Goal: Information Seeking & Learning: Compare options

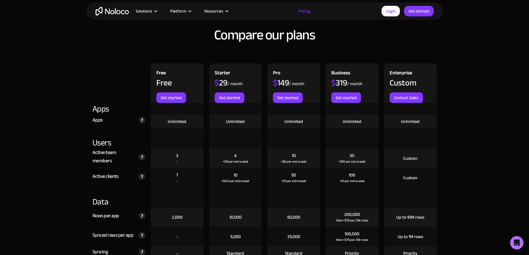
scroll to position [611, 0]
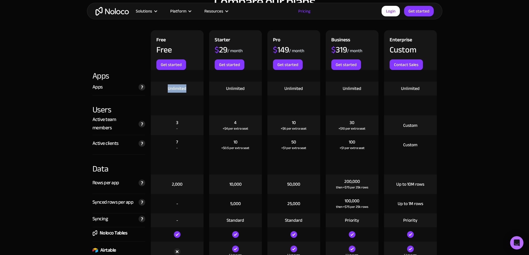
drag, startPoint x: 179, startPoint y: 88, endPoint x: 188, endPoint y: 88, distance: 9.2
click at [187, 88] on div "Unlimited" at bounding box center [177, 89] width 53 height 14
click at [191, 88] on div "Unlimited" at bounding box center [177, 89] width 53 height 14
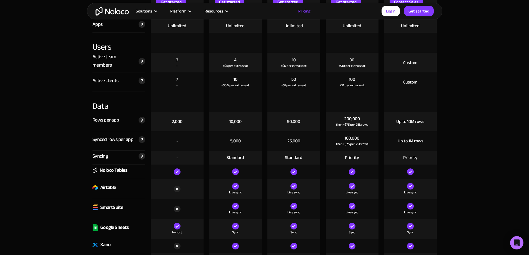
scroll to position [694, 0]
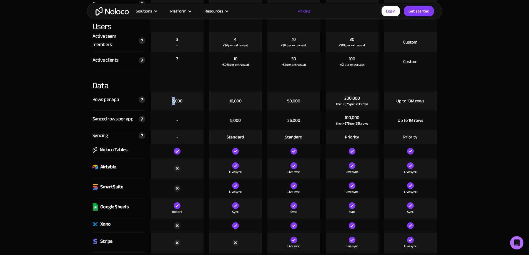
drag, startPoint x: 165, startPoint y: 101, endPoint x: 183, endPoint y: 101, distance: 18.0
click at [177, 101] on div "2,000" at bounding box center [177, 100] width 53 height 19
drag, startPoint x: 183, startPoint y: 101, endPoint x: 193, endPoint y: 101, distance: 9.7
click at [193, 101] on div "2,000" at bounding box center [177, 100] width 53 height 19
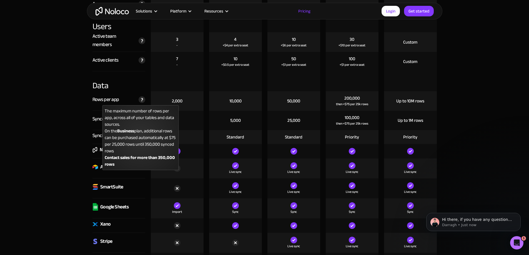
scroll to position [0, 0]
drag, startPoint x: 163, startPoint y: 119, endPoint x: 136, endPoint y: 134, distance: 30.9
click at [132, 134] on div "The maximum number of rows per app, across all of your tables and data sources.…" at bounding box center [140, 137] width 76 height 65
click at [141, 150] on div "The maximum number of rows per app, across all of your tables and data sources.…" at bounding box center [140, 137] width 76 height 65
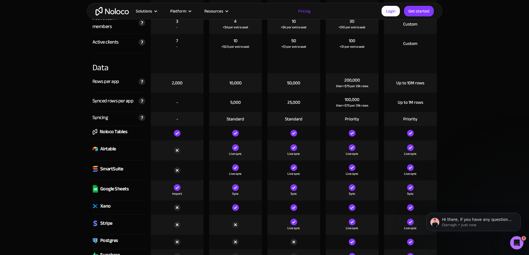
scroll to position [722, 0]
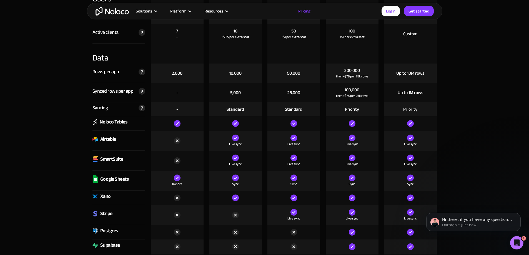
click at [197, 180] on div "Import" at bounding box center [177, 181] width 53 height 20
drag, startPoint x: 124, startPoint y: 127, endPoint x: 133, endPoint y: 127, distance: 9.7
click at [133, 127] on div "Noloco Tables" at bounding box center [118, 123] width 53 height 14
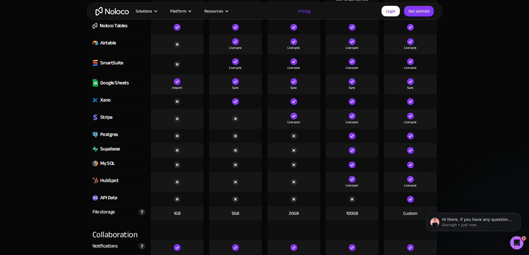
scroll to position [805, 0]
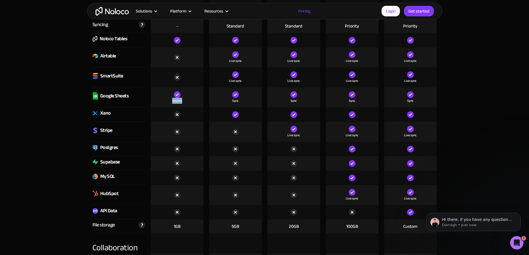
drag, startPoint x: 171, startPoint y: 96, endPoint x: 192, endPoint y: 103, distance: 22.0
click at [192, 103] on div "Import" at bounding box center [177, 97] width 53 height 20
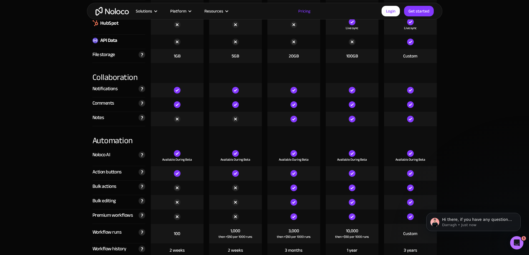
scroll to position [1055, 0]
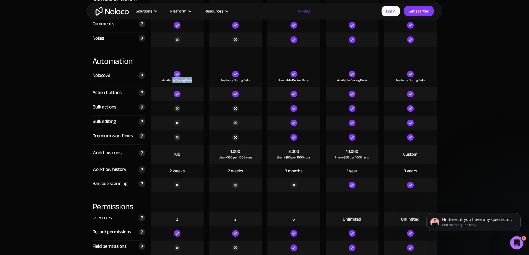
drag, startPoint x: 179, startPoint y: 82, endPoint x: 200, endPoint y: 80, distance: 21.4
click at [200, 80] on div "Available During Beta" at bounding box center [177, 77] width 53 height 20
click at [200, 81] on div "Available During Beta" at bounding box center [177, 77] width 53 height 20
drag, startPoint x: 173, startPoint y: 159, endPoint x: 191, endPoint y: 155, distance: 17.9
click at [191, 155] on div "100" at bounding box center [177, 154] width 53 height 19
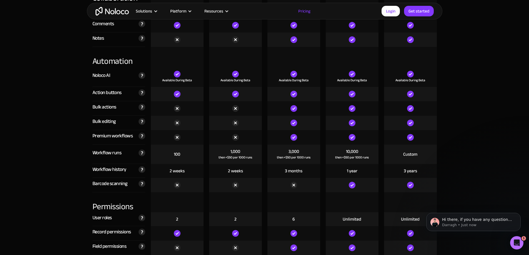
drag, startPoint x: 162, startPoint y: 180, endPoint x: 156, endPoint y: 180, distance: 5.8
click at [156, 180] on div at bounding box center [177, 185] width 53 height 14
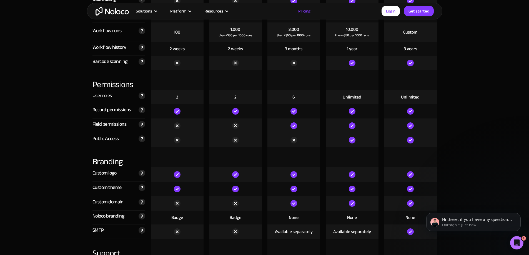
scroll to position [1193, 0]
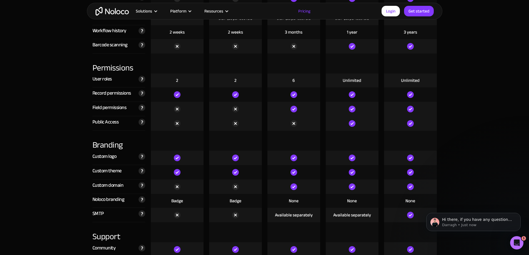
drag, startPoint x: 176, startPoint y: 154, endPoint x: 189, endPoint y: 158, distance: 13.9
click at [189, 158] on div at bounding box center [177, 158] width 53 height 14
drag, startPoint x: 167, startPoint y: 172, endPoint x: 194, endPoint y: 171, distance: 27.2
click at [194, 171] on div at bounding box center [177, 172] width 53 height 14
drag, startPoint x: 171, startPoint y: 182, endPoint x: 188, endPoint y: 185, distance: 16.6
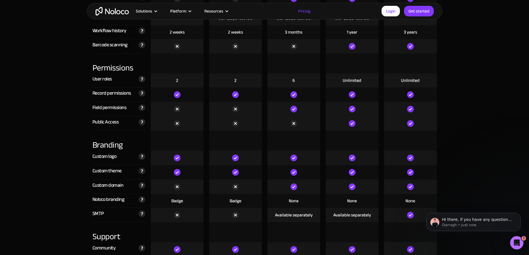
click at [188, 185] on div at bounding box center [177, 187] width 53 height 14
click at [189, 190] on div at bounding box center [177, 187] width 53 height 14
drag, startPoint x: 183, startPoint y: 199, endPoint x: 200, endPoint y: 200, distance: 17.5
click at [200, 200] on div "Badge" at bounding box center [177, 201] width 53 height 14
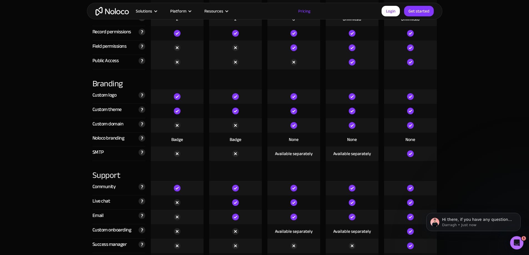
scroll to position [1277, 0]
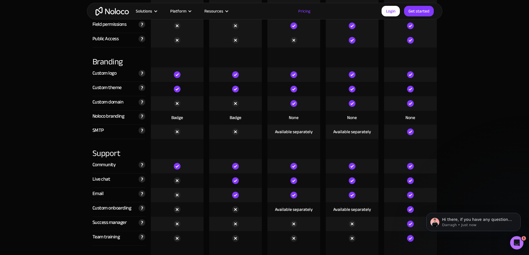
drag, startPoint x: 171, startPoint y: 154, endPoint x: 182, endPoint y: 177, distance: 25.3
click at [174, 156] on div at bounding box center [177, 149] width 53 height 20
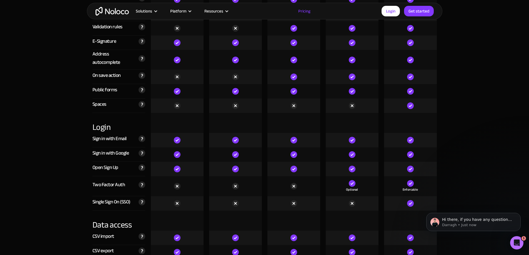
scroll to position [1776, 0]
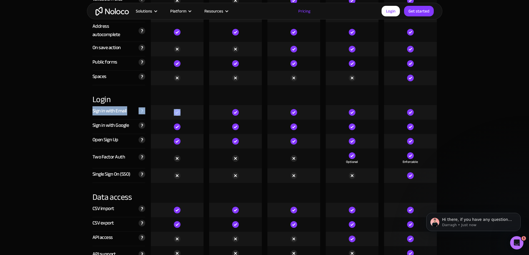
drag, startPoint x: 174, startPoint y: 105, endPoint x: 194, endPoint y: 183, distance: 80.3
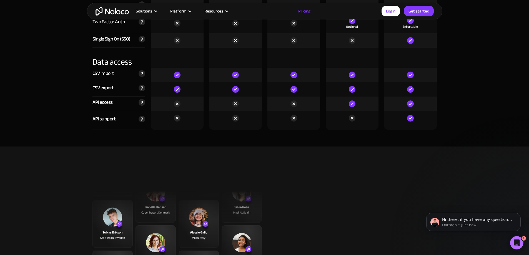
scroll to position [1943, 0]
